Goal: Task Accomplishment & Management: Manage account settings

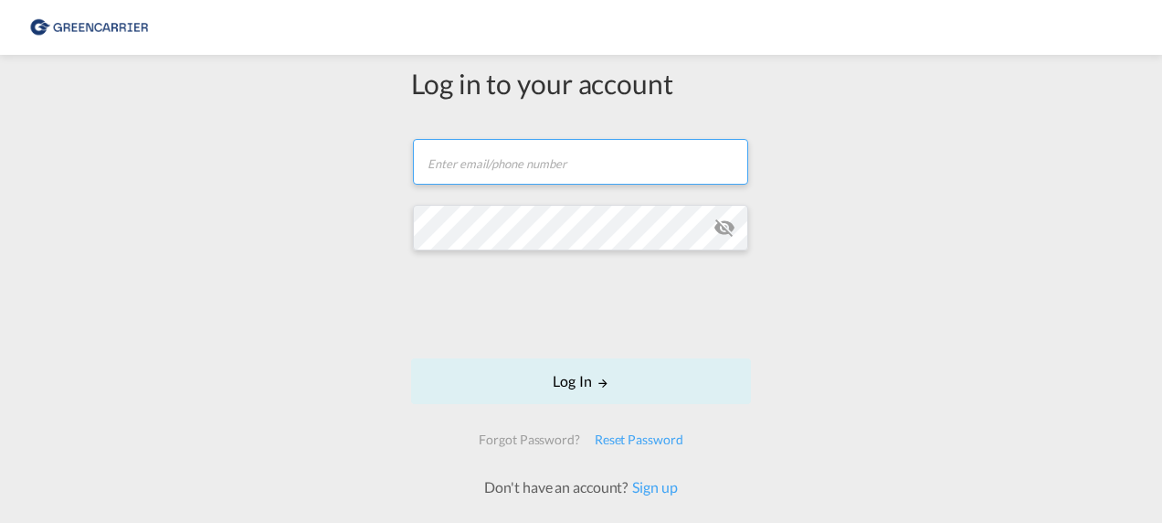
click at [499, 161] on input "text" at bounding box center [580, 162] width 335 height 46
type input "[PERSON_NAME][EMAIL_ADDRESS][PERSON_NAME][DOMAIN_NAME]"
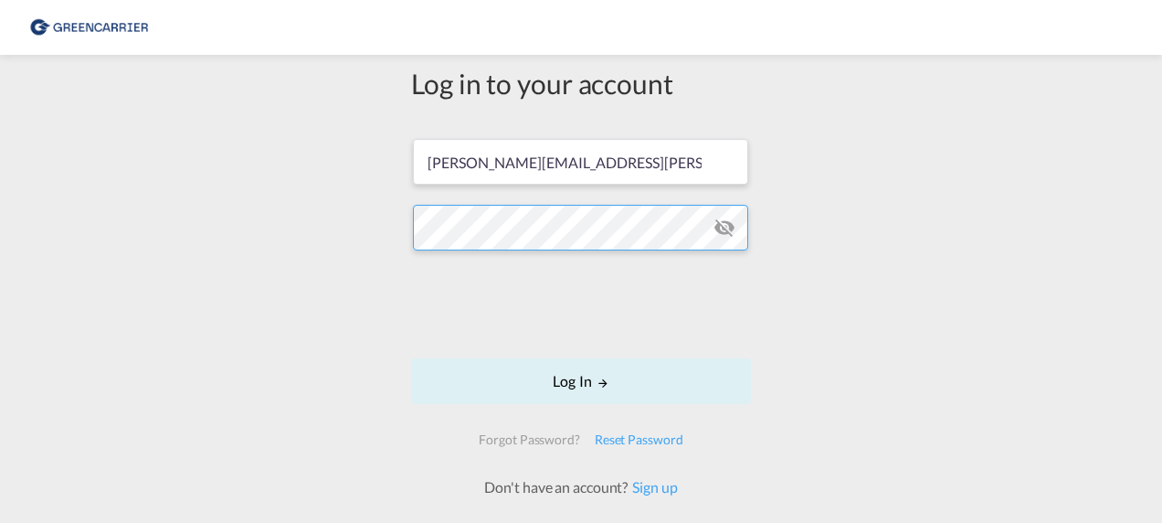
click at [411, 358] on button "Log In" at bounding box center [581, 381] width 340 height 46
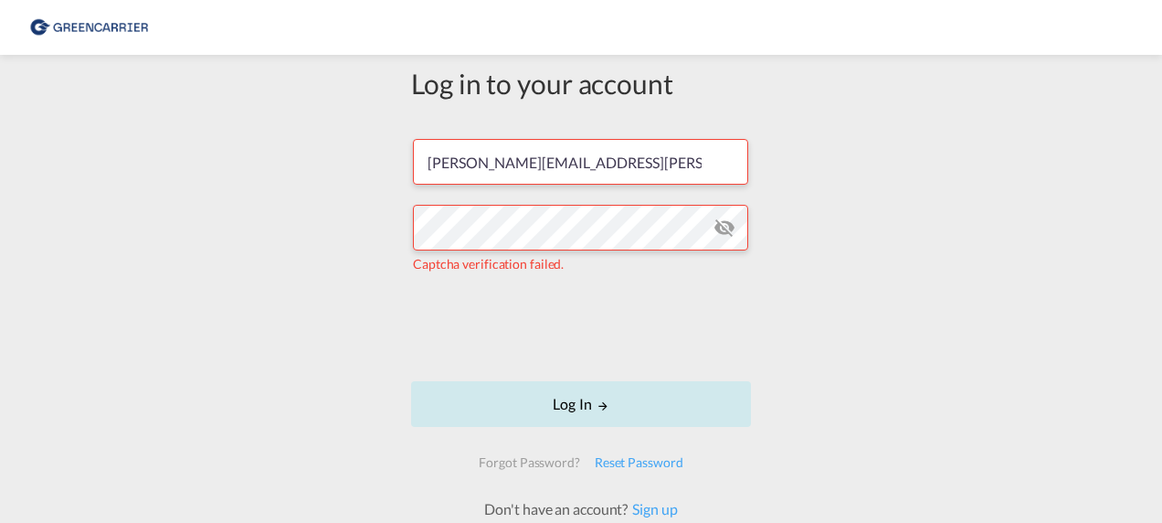
click at [519, 400] on button "Log In" at bounding box center [581, 404] width 340 height 46
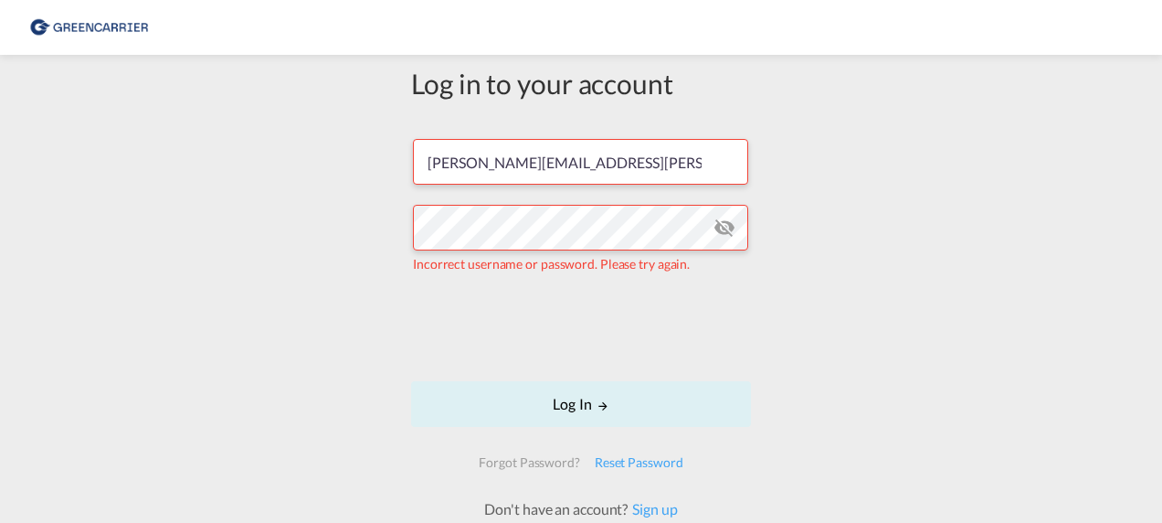
click at [716, 229] on md-icon "icon-eye-off" at bounding box center [724, 227] width 22 height 22
click at [886, 359] on div "Log in to your account lorenzo.mangano@hartrodt.com Incorrect username or passw…" at bounding box center [581, 315] width 1162 height 503
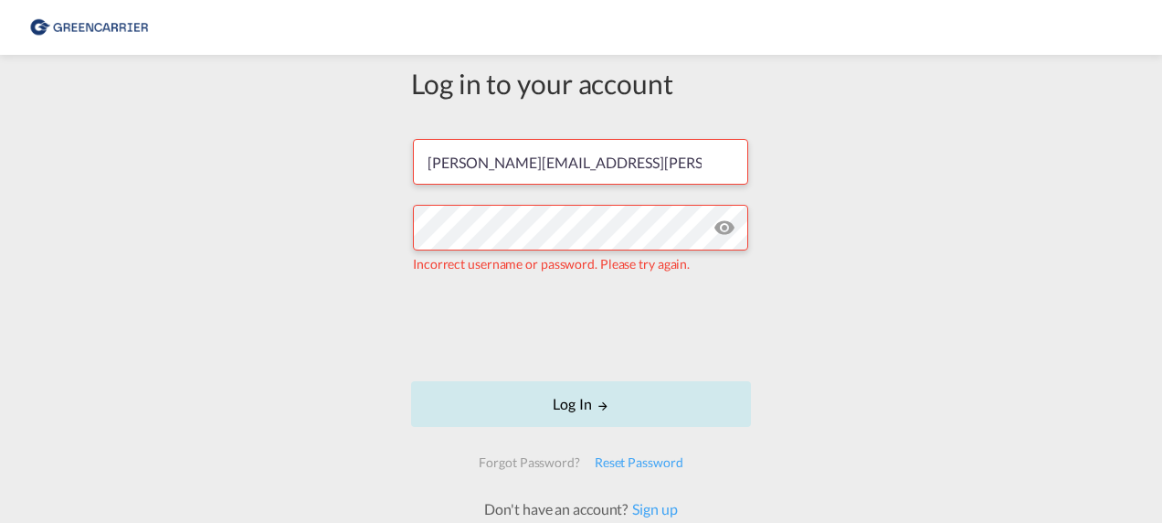
click at [604, 413] on button "Log In" at bounding box center [581, 404] width 340 height 46
